Goal: Check status: Check status

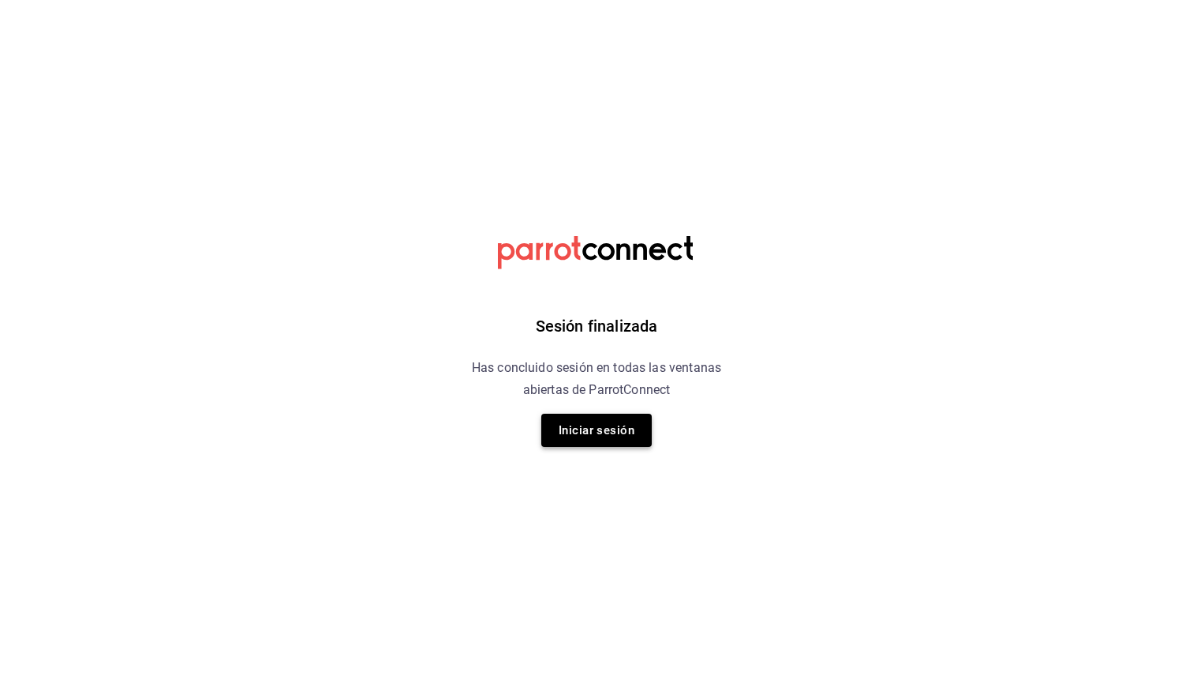
click at [595, 428] on button "Iniciar sesión" at bounding box center [596, 430] width 111 height 33
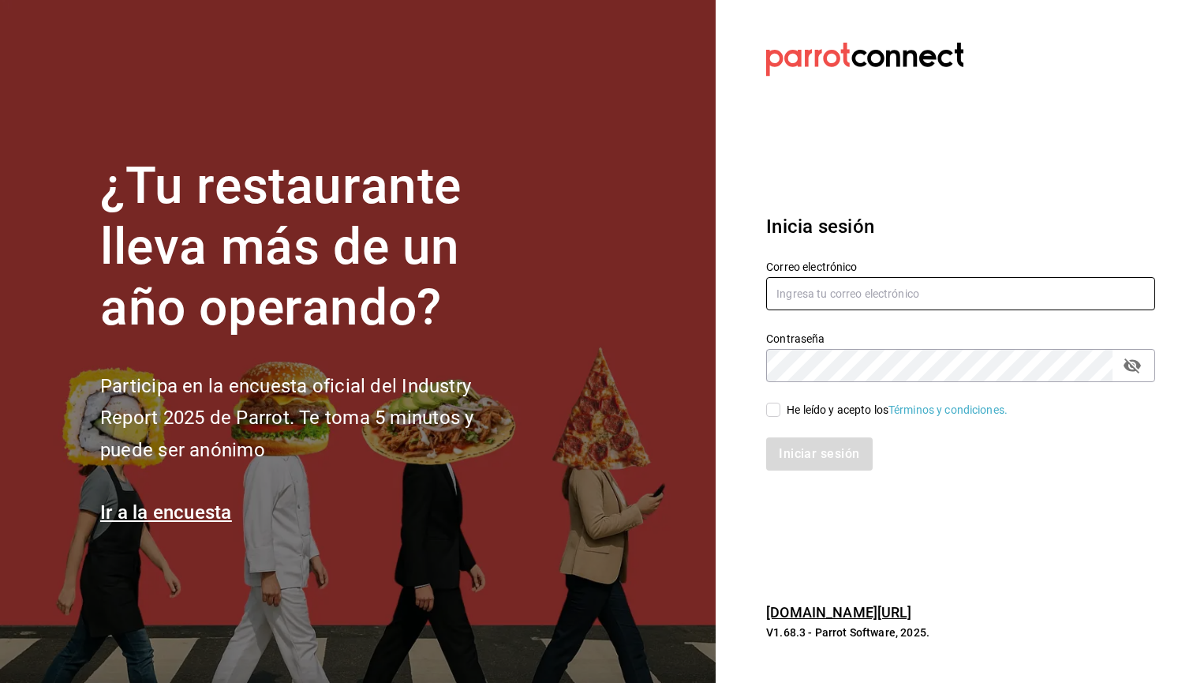
type input "[EMAIL_ADDRESS][DOMAIN_NAME]"
click at [775, 412] on input "He leído y acepto los Términos y condiciones." at bounding box center [773, 410] width 14 height 14
checkbox input "true"
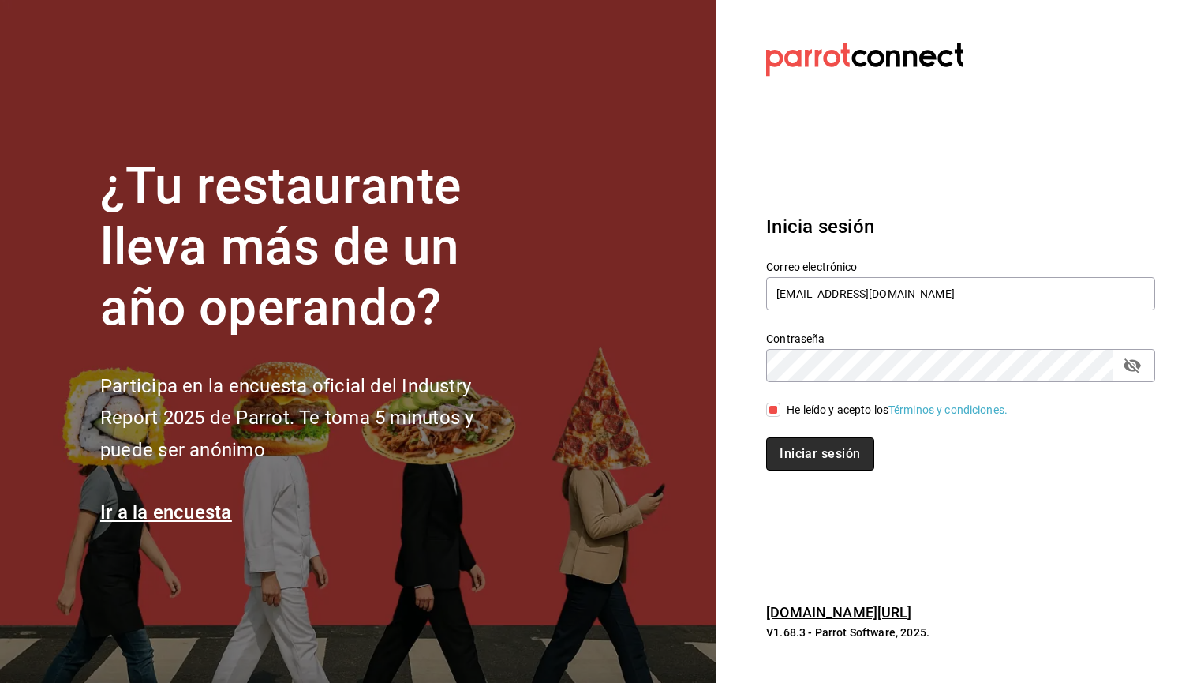
click at [784, 451] on button "Iniciar sesión" at bounding box center [819, 453] width 107 height 33
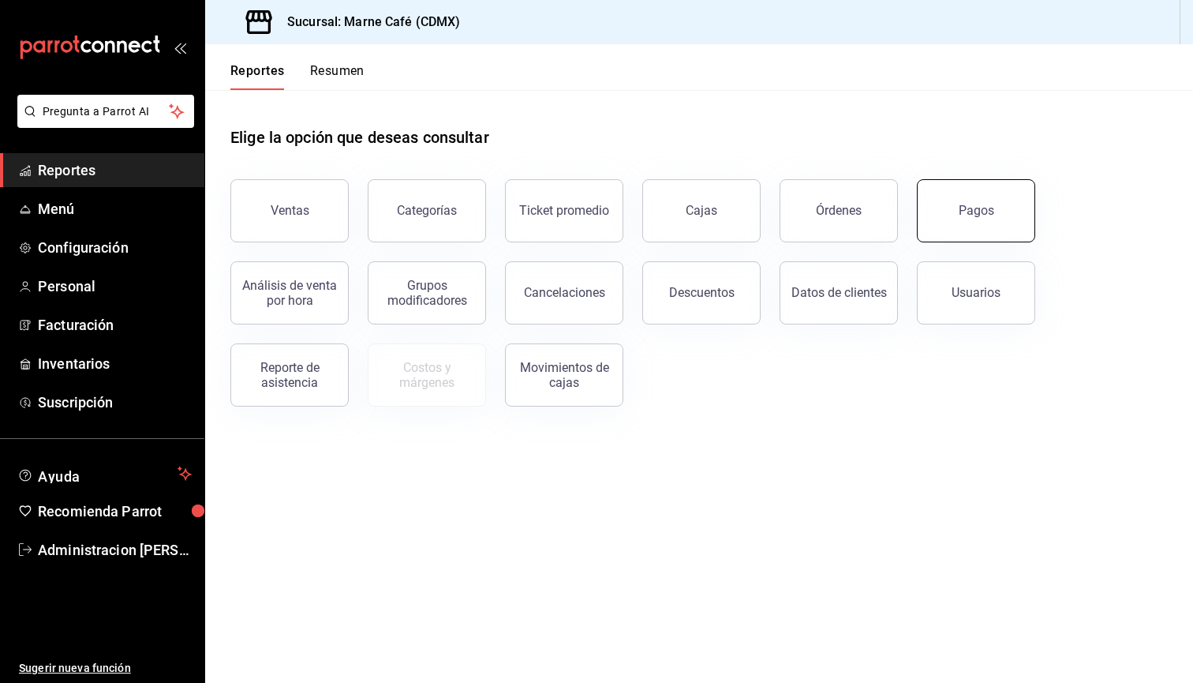
click at [960, 218] on button "Pagos" at bounding box center [976, 210] width 118 height 63
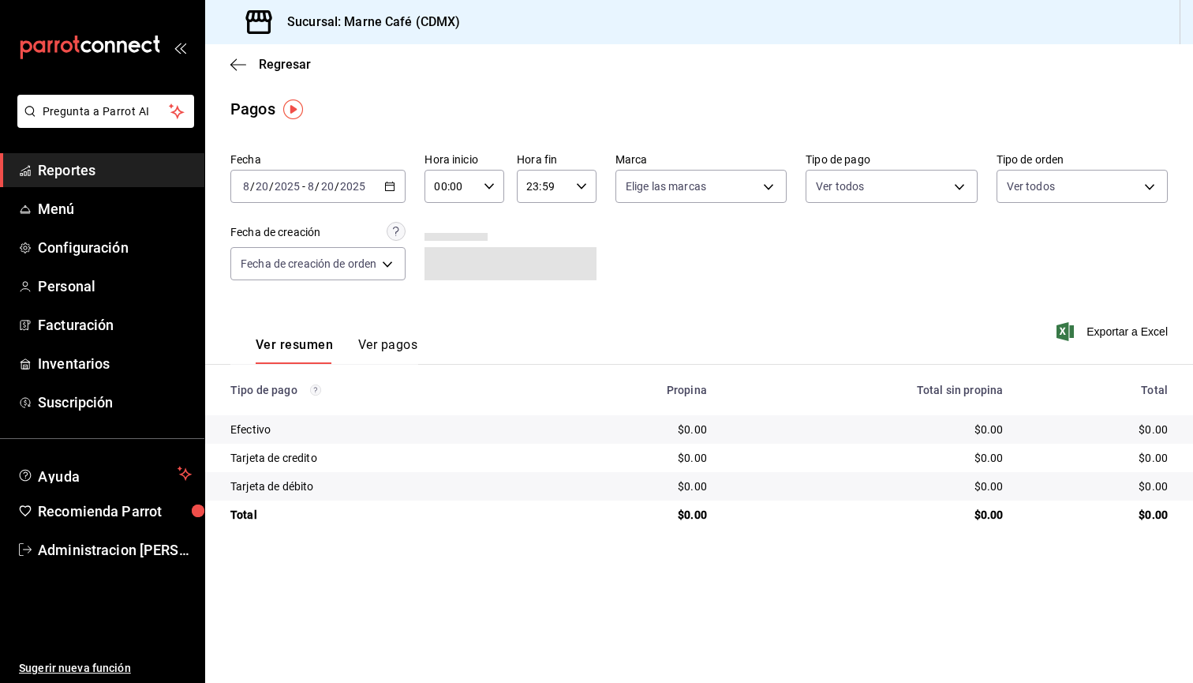
click at [324, 185] on input "20" at bounding box center [327, 186] width 14 height 13
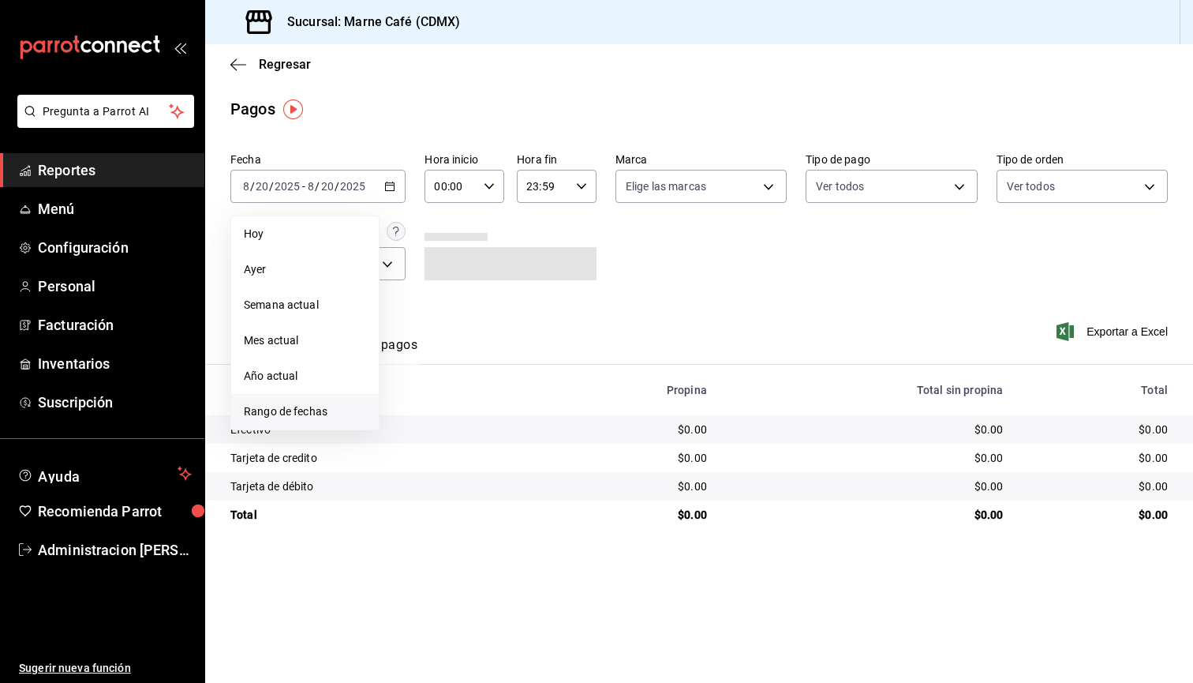
click at [269, 407] on span "Rango de fechas" at bounding box center [305, 411] width 122 height 17
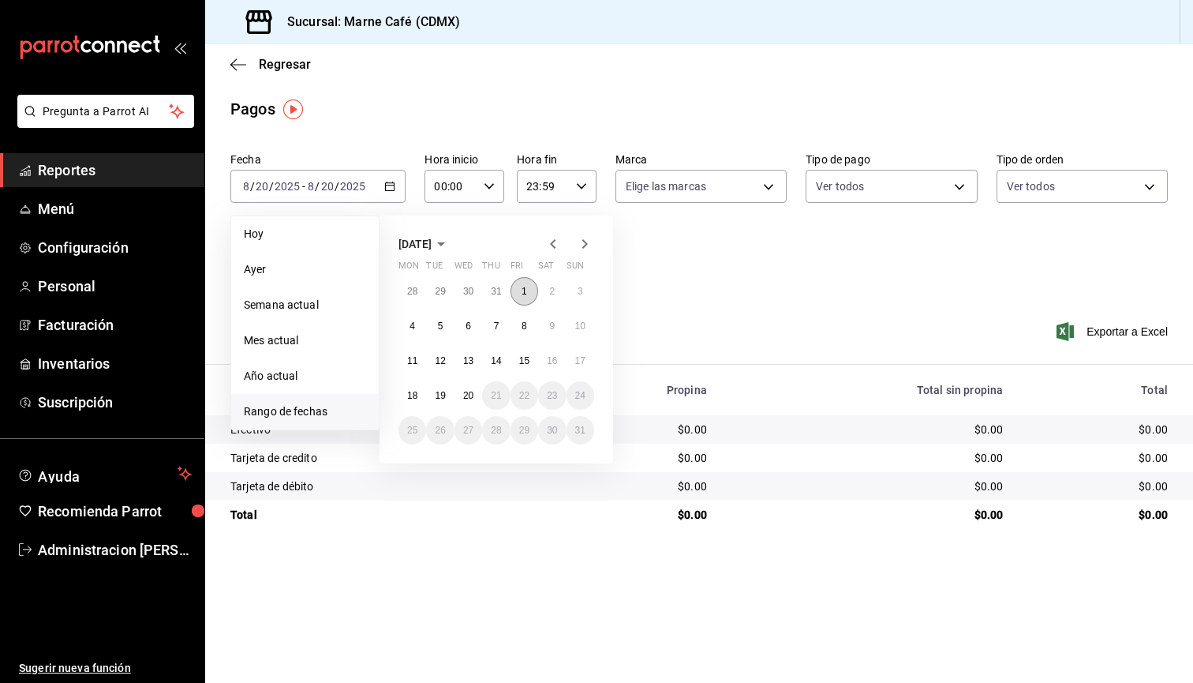
click at [526, 294] on abbr "1" at bounding box center [525, 291] width 6 height 11
click at [444, 399] on abbr "19" at bounding box center [440, 395] width 10 height 11
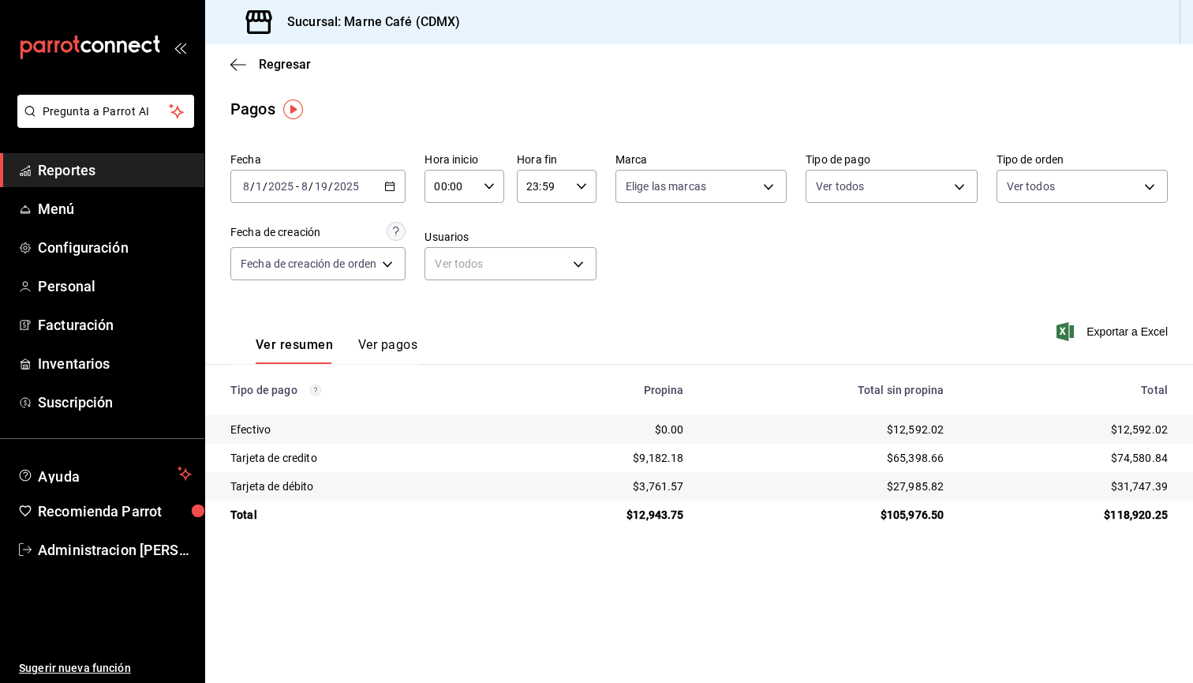
click at [350, 183] on input "2025" at bounding box center [346, 186] width 27 height 13
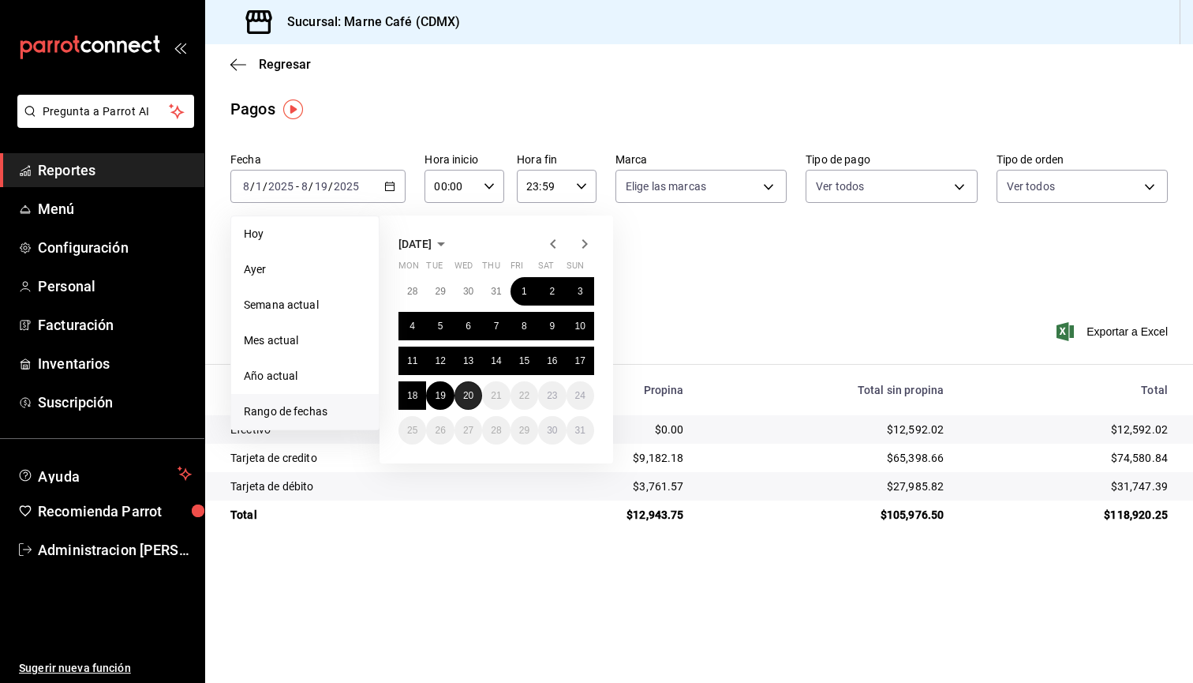
click at [467, 399] on abbr "20" at bounding box center [468, 395] width 10 height 11
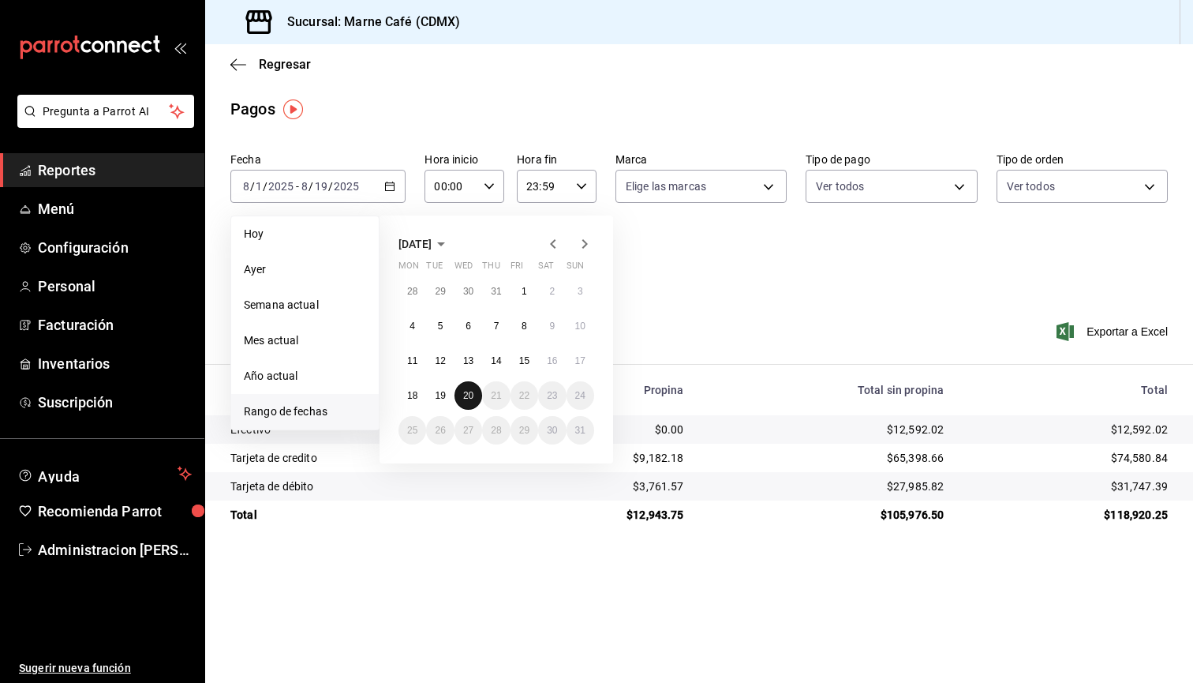
click at [467, 399] on abbr "20" at bounding box center [468, 395] width 10 height 11
